Goal: Transaction & Acquisition: Purchase product/service

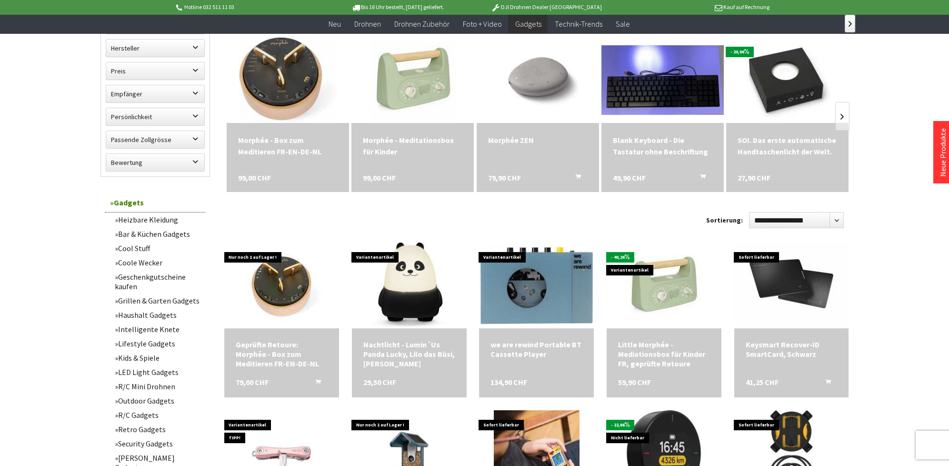
scroll to position [317, 0]
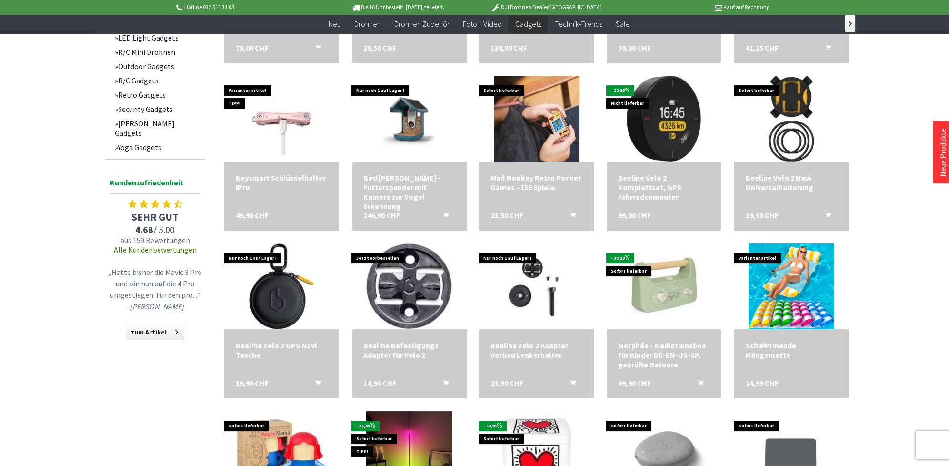
scroll to position [688, 0]
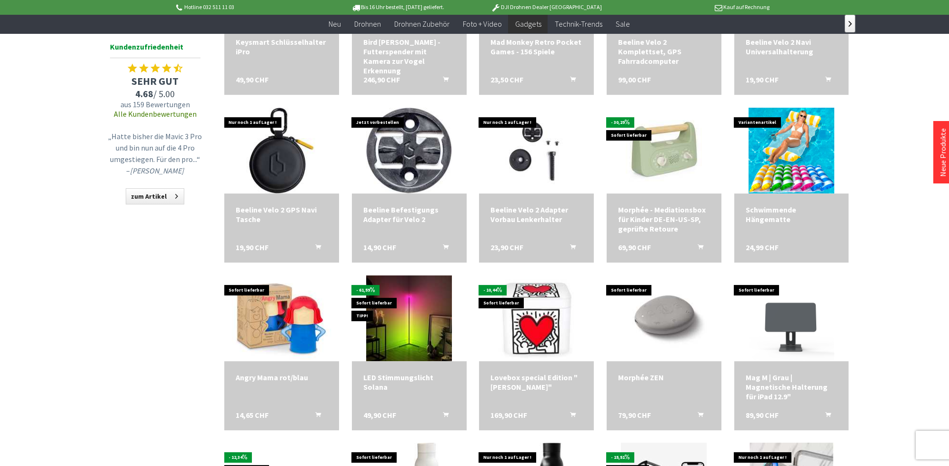
scroll to position [793, 0]
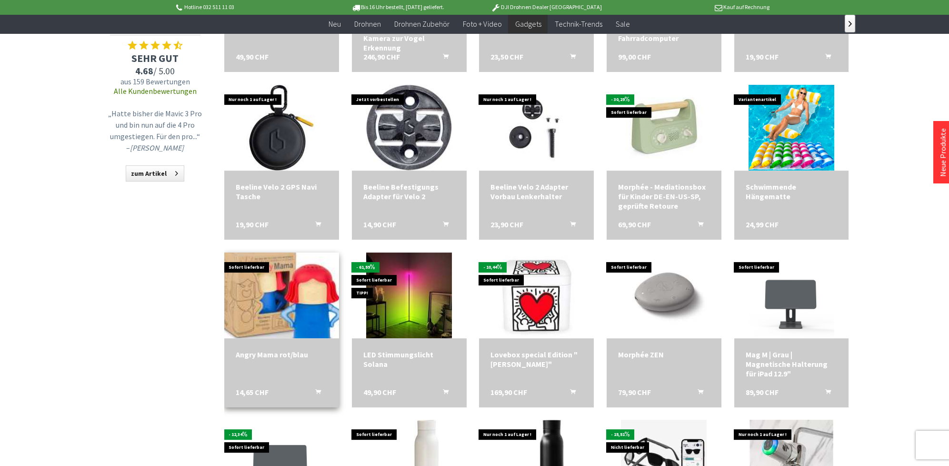
click at [265, 281] on img at bounding box center [281, 295] width 160 height 120
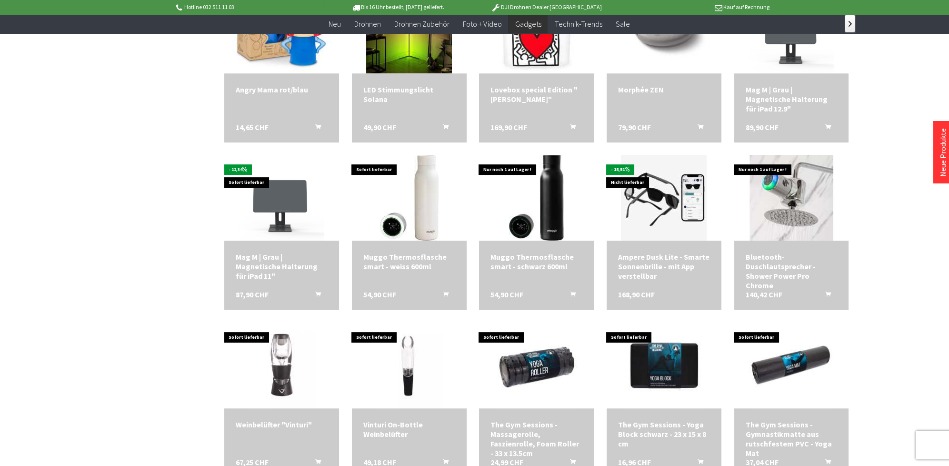
scroll to position [1111, 0]
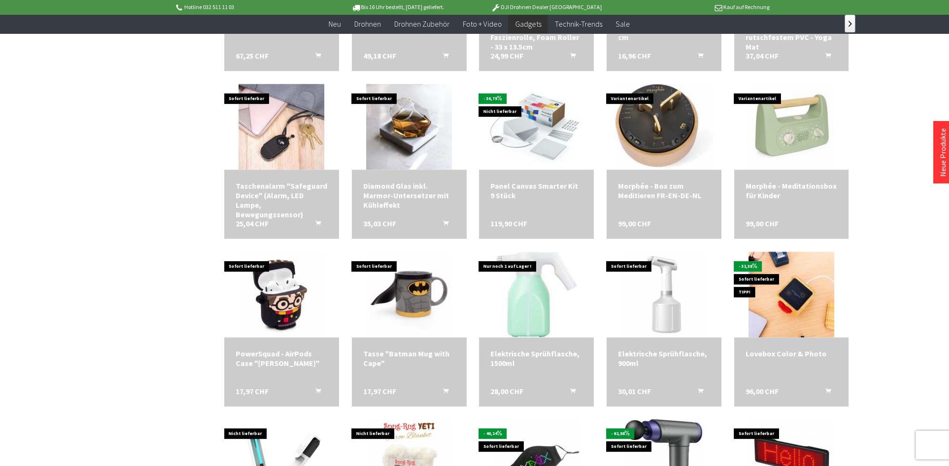
scroll to position [1481, 0]
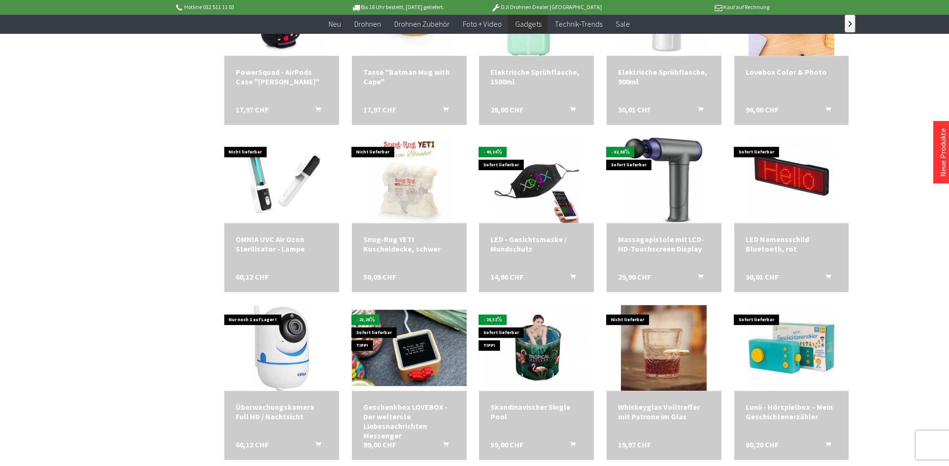
scroll to position [1798, 0]
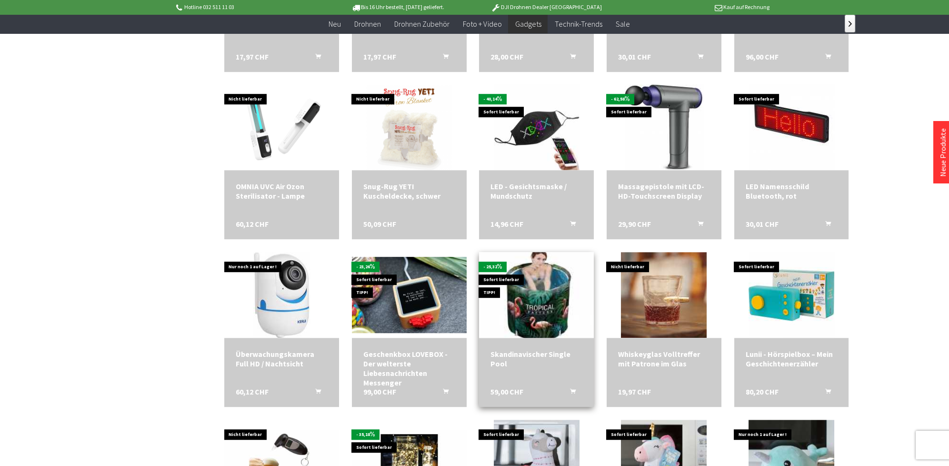
click at [538, 295] on img at bounding box center [536, 295] width 150 height 120
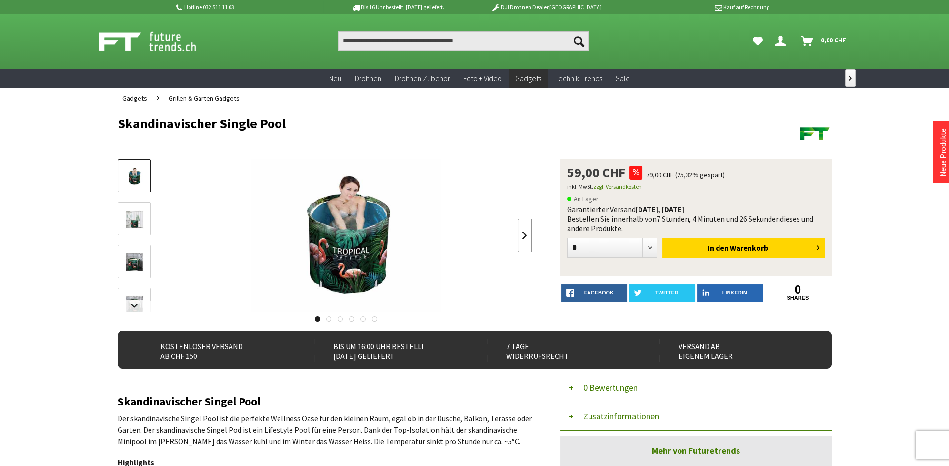
click at [520, 235] on link at bounding box center [525, 235] width 14 height 33
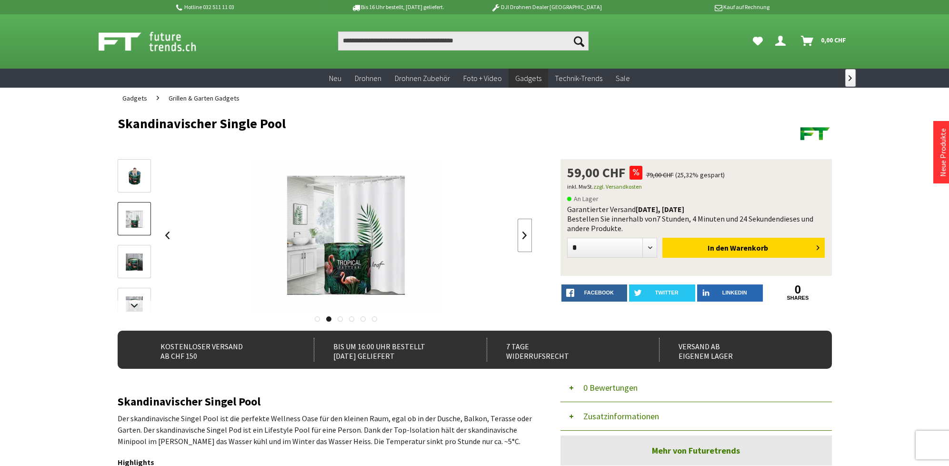
click at [520, 235] on link at bounding box center [525, 235] width 14 height 33
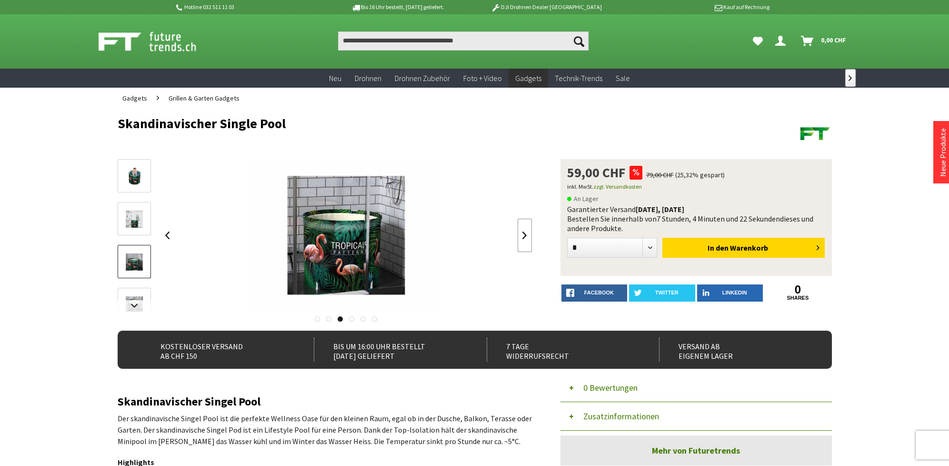
click at [520, 235] on link at bounding box center [525, 235] width 14 height 33
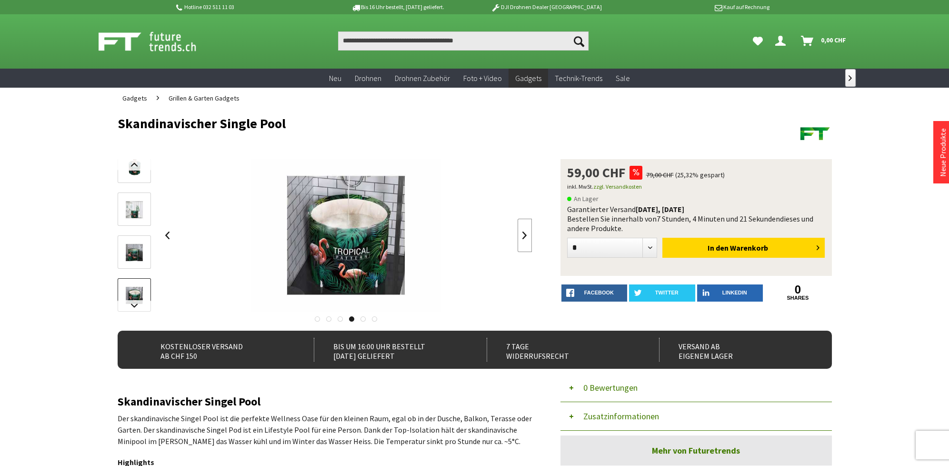
click at [520, 235] on link at bounding box center [525, 235] width 14 height 33
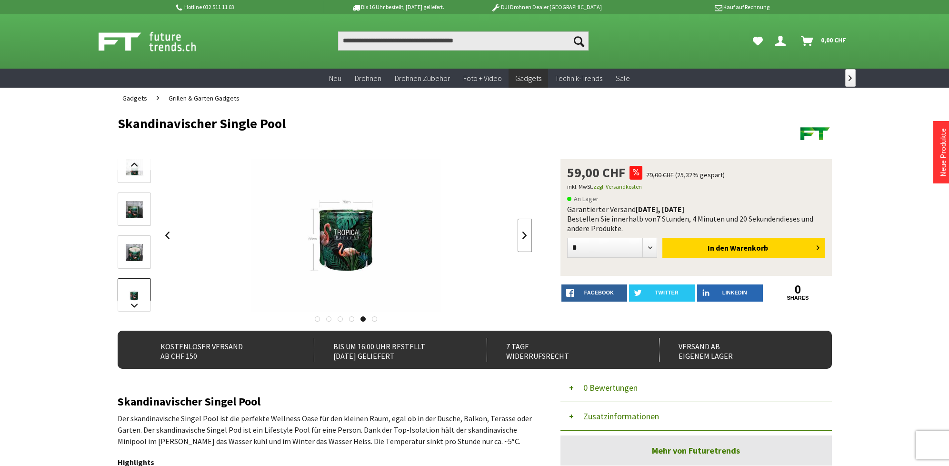
click at [520, 235] on link at bounding box center [525, 235] width 14 height 33
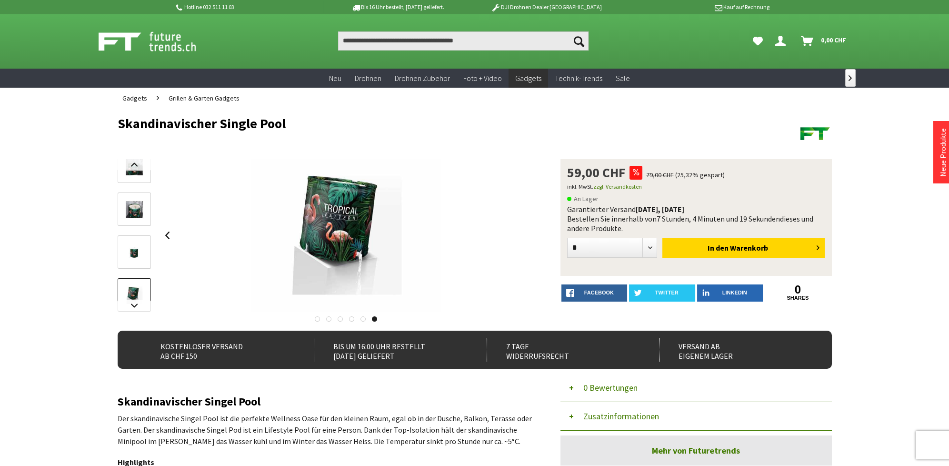
click at [520, 235] on div at bounding box center [346, 235] width 372 height 152
